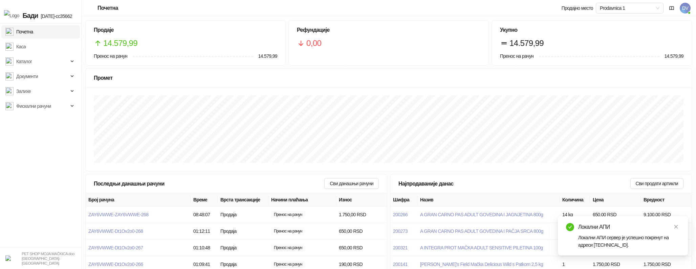
click at [684, 9] on span "DV" at bounding box center [684, 8] width 11 height 11
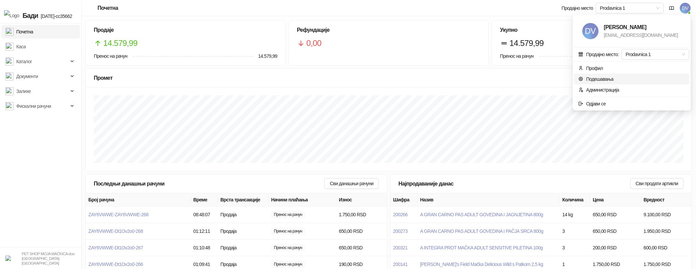
click at [611, 78] on link "Подешавања" at bounding box center [595, 78] width 35 height 5
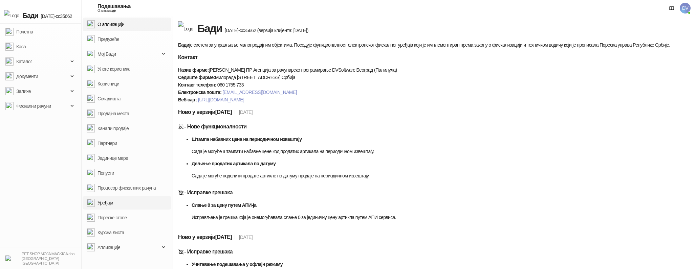
click at [106, 204] on link "Уређаји" at bounding box center [100, 203] width 26 height 14
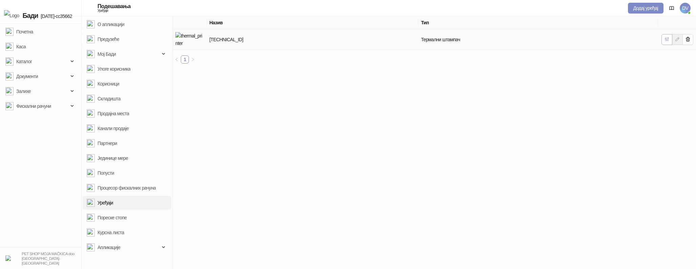
click at [667, 40] on icon "button" at bounding box center [666, 39] width 5 height 5
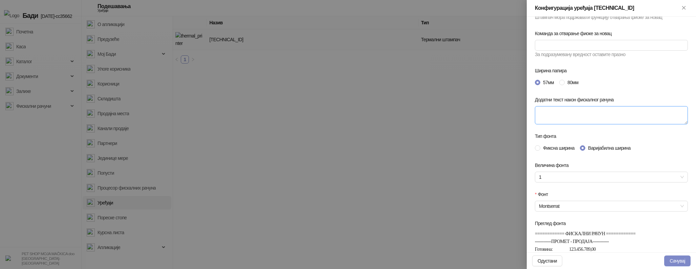
scroll to position [89, 0]
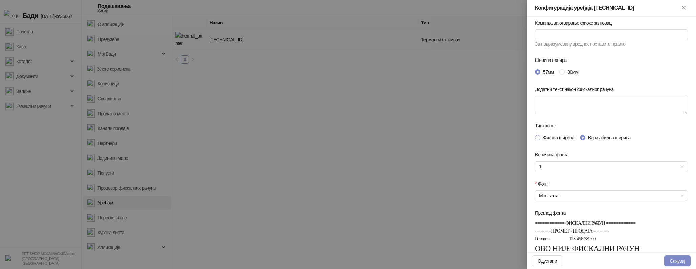
click at [560, 140] on span "Фиксна ширина" at bounding box center [558, 137] width 37 height 7
click at [567, 192] on input "Фонт" at bounding box center [608, 196] width 139 height 10
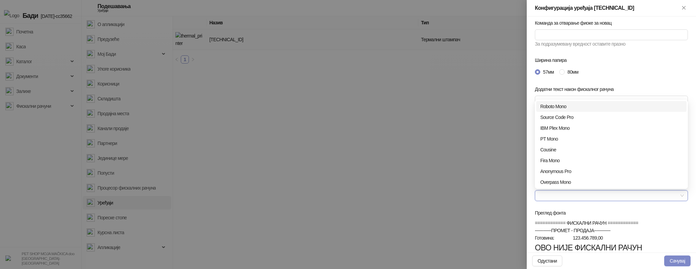
click at [565, 108] on div "Roboto Mono" at bounding box center [611, 106] width 142 height 7
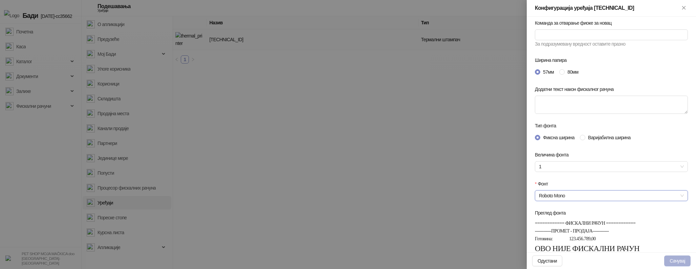
click at [670, 260] on button "Сачувај" at bounding box center [677, 261] width 26 height 11
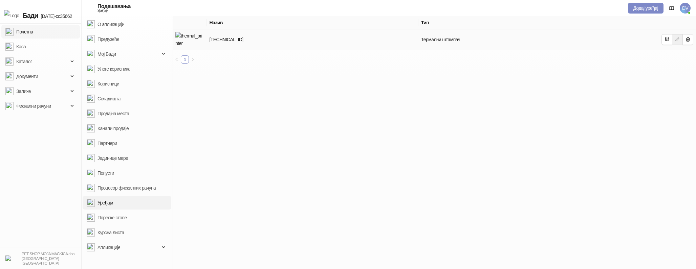
click at [33, 34] on link "Почетна" at bounding box center [19, 32] width 28 height 14
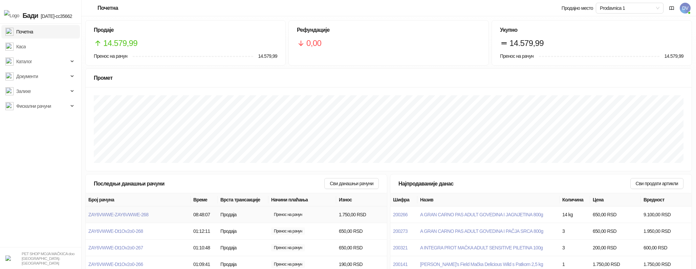
click at [138, 211] on td "ZAY6VWWE-ZAY6VWWE-268" at bounding box center [138, 215] width 105 height 17
click at [142, 214] on span "ZAY6VWWE-ZAY6VWWE-268" at bounding box center [118, 214] width 60 height 5
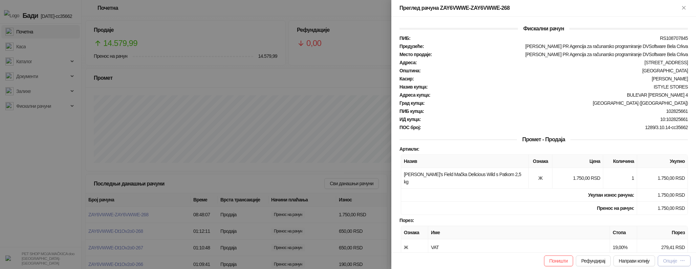
click at [675, 264] on div "Опције" at bounding box center [674, 261] width 22 height 6
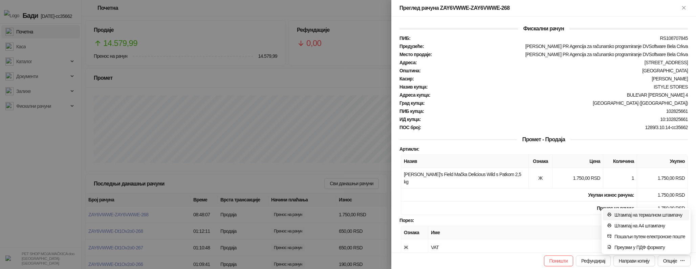
click at [657, 213] on span "Штампај на термалном штампачу" at bounding box center [649, 214] width 71 height 7
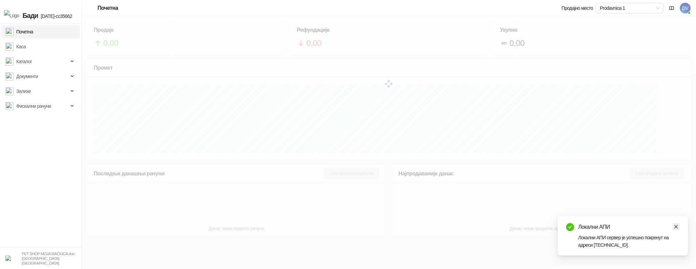
click at [676, 226] on icon "close" at bounding box center [676, 227] width 4 height 4
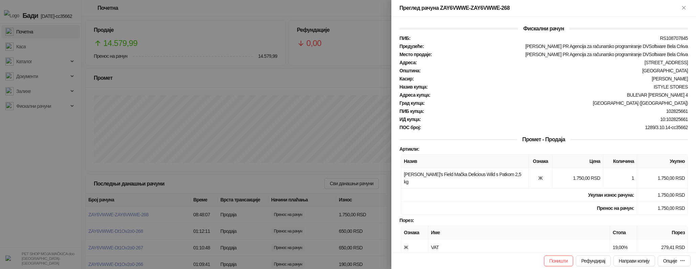
click at [685, 267] on div "Поништи Рефундирај Направи копију Опције" at bounding box center [543, 261] width 305 height 17
click at [686, 261] on button "Опције" at bounding box center [673, 261] width 33 height 11
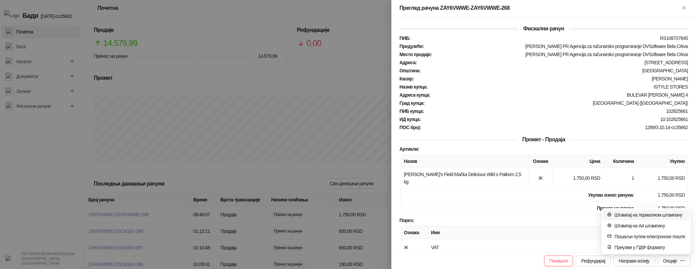
click at [649, 215] on span "Штампај на термалном штампачу" at bounding box center [649, 214] width 71 height 7
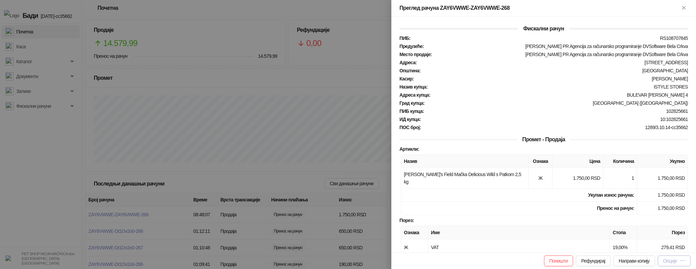
click at [670, 260] on div "Опције" at bounding box center [670, 261] width 14 height 5
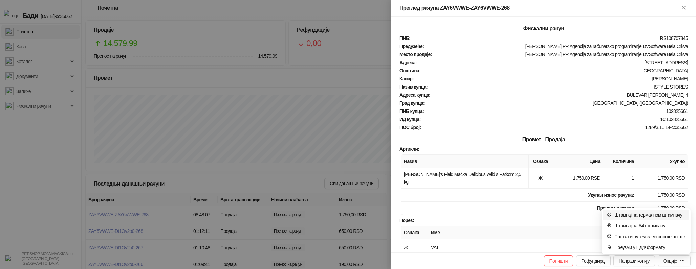
click at [643, 213] on span "Штампај на термалном штампачу" at bounding box center [649, 214] width 71 height 7
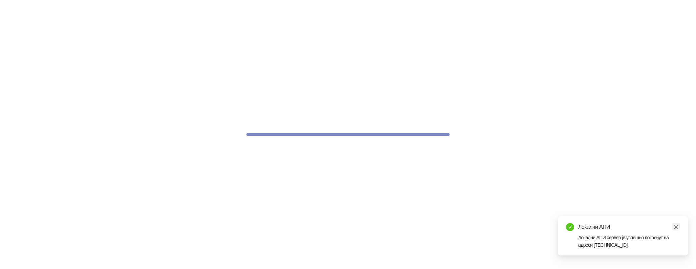
click at [675, 226] on icon "close" at bounding box center [675, 227] width 5 height 5
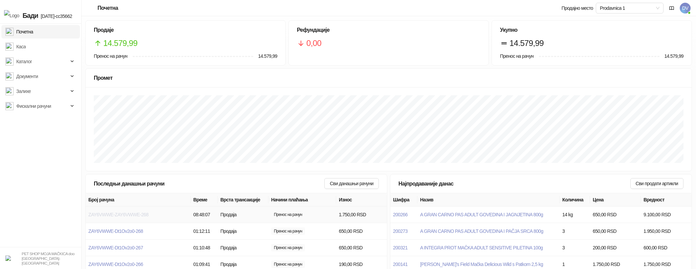
click at [129, 216] on span "ZAY6VWWE-ZAY6VWWE-268" at bounding box center [118, 214] width 60 height 5
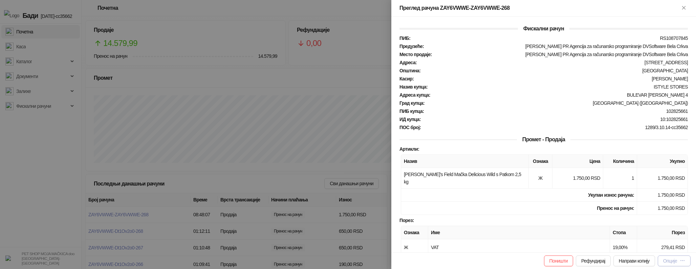
click at [675, 257] on button "Опције" at bounding box center [673, 261] width 33 height 11
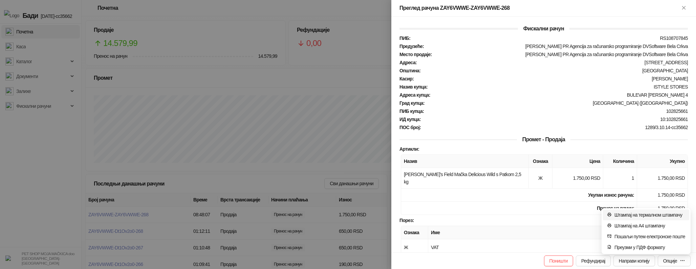
click at [642, 217] on span "Штампај на термалном штампачу" at bounding box center [649, 214] width 71 height 7
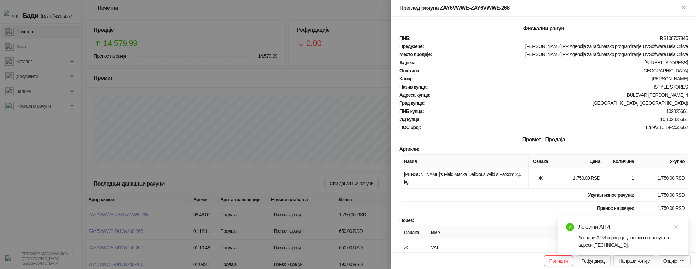
click at [657, 256] on div "Локални АПИ Локални АПИ сервер је успешно покренут на адреси 127.0.0.1:9999." at bounding box center [623, 236] width 130 height 39
click at [666, 262] on div "Опције" at bounding box center [670, 261] width 14 height 5
click at [648, 215] on span "Штампај на термалном штампачу" at bounding box center [649, 214] width 71 height 7
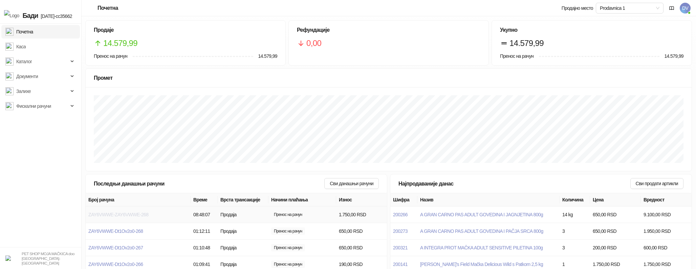
click at [132, 212] on span "ZAY6VWWE-ZAY6VWWE-268" at bounding box center [118, 214] width 60 height 5
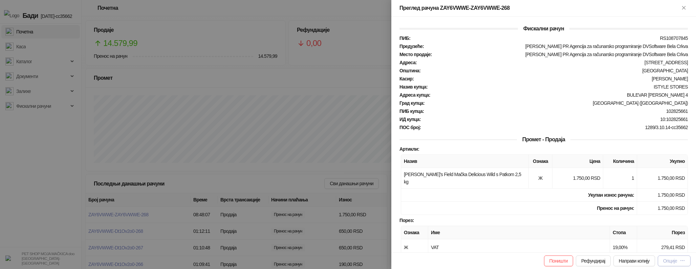
click at [657, 258] on button "Опције" at bounding box center [673, 261] width 33 height 11
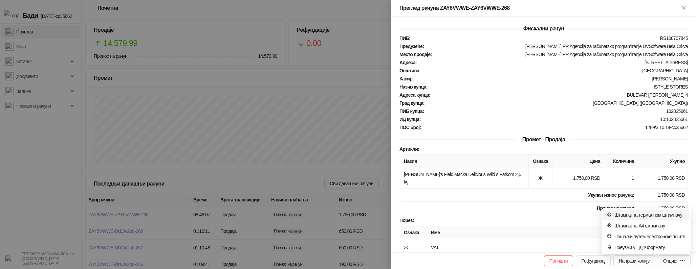
click at [652, 215] on span "Штампај на термалном штампачу" at bounding box center [649, 214] width 71 height 7
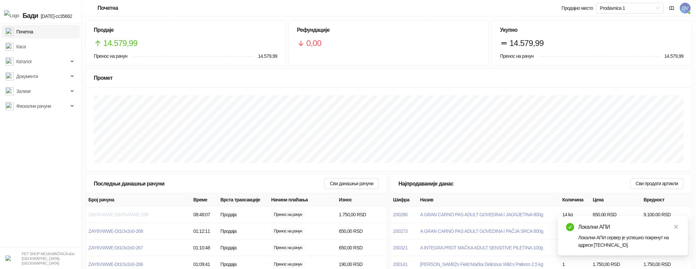
click at [137, 215] on span "ZAY6VWWE-ZAY6VWWE-268" at bounding box center [118, 214] width 60 height 5
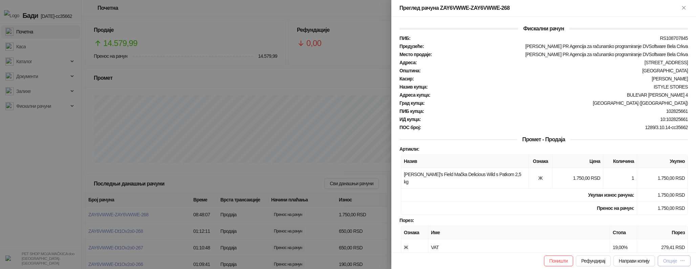
click at [685, 262] on button "Опције" at bounding box center [673, 261] width 33 height 11
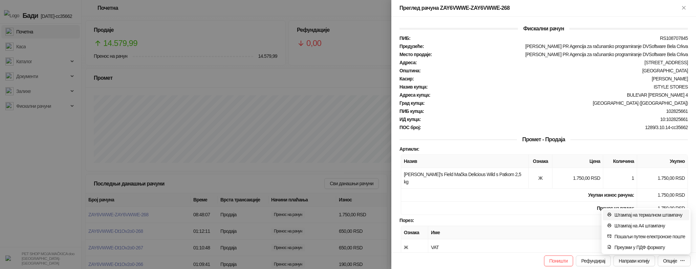
click at [647, 214] on span "Штампај на термалном штампачу" at bounding box center [649, 214] width 71 height 7
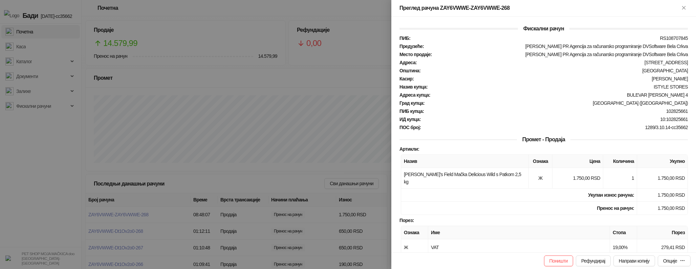
click at [255, 138] on div at bounding box center [348, 134] width 696 height 269
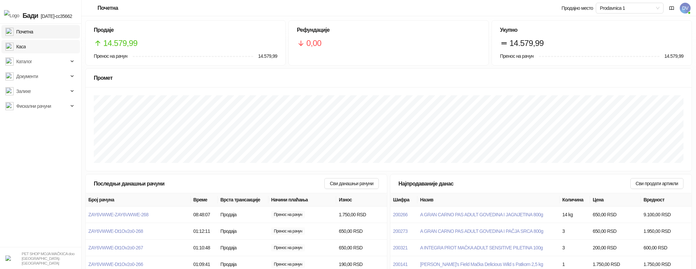
click at [26, 49] on link "Каса" at bounding box center [15, 47] width 20 height 14
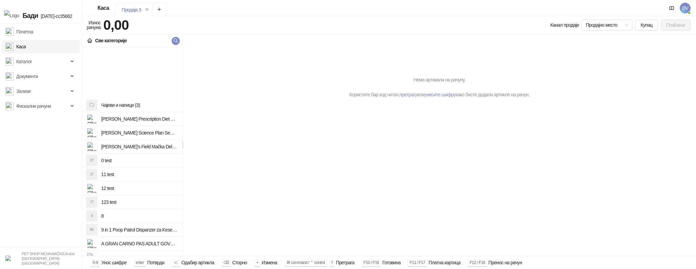
scroll to position [404, 0]
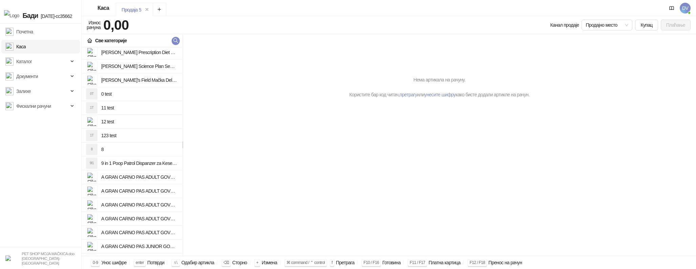
click at [146, 182] on h4 "A GRAN CARNO PAS ADULT GOVEDINA I JAGNJETINA 800g" at bounding box center [139, 177] width 76 height 11
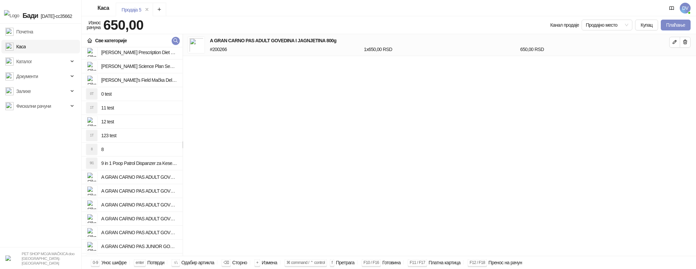
click at [673, 30] on div "Канал продаје Продајно место Купац Плаћање" at bounding box center [418, 25] width 547 height 14
click at [674, 28] on button "Плаћање" at bounding box center [676, 25] width 30 height 11
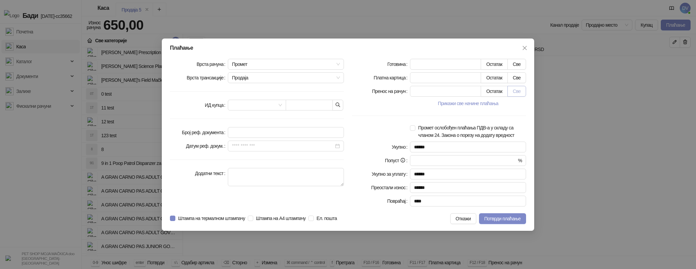
click at [523, 91] on button "Све" at bounding box center [516, 91] width 19 height 11
type input "***"
type input "****"
click at [339, 100] on button "button" at bounding box center [337, 105] width 11 height 11
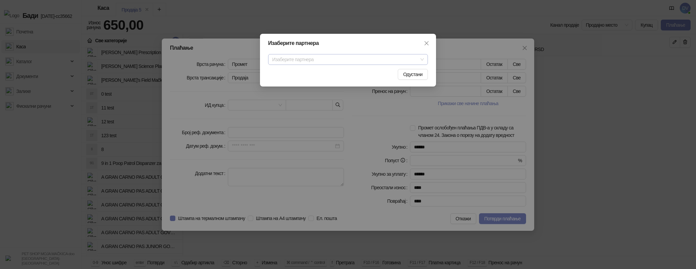
click at [304, 64] on input "search" at bounding box center [345, 59] width 146 height 10
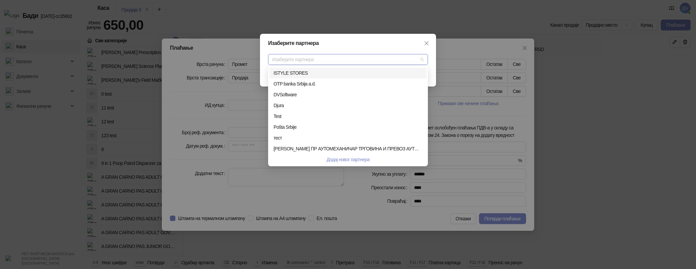
click at [299, 74] on div "ISTYLE STORES" at bounding box center [347, 72] width 149 height 7
type input "*********"
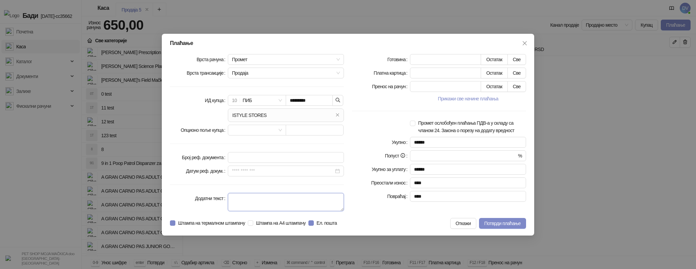
click at [271, 194] on textarea "Додатни текст" at bounding box center [286, 202] width 116 height 18
type textarea "**********"
click at [498, 227] on button "Потврди плаћање" at bounding box center [502, 223] width 47 height 11
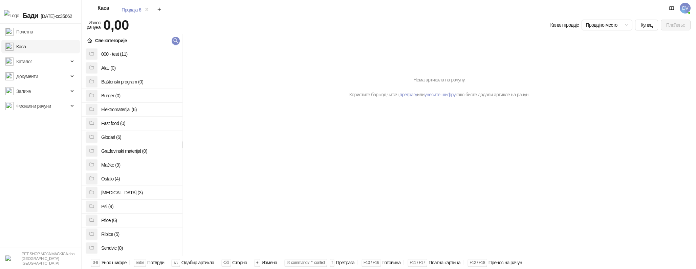
click at [363, 6] on div "Продаја 6" at bounding box center [383, 11] width 534 height 16
